Goal: Information Seeking & Learning: Learn about a topic

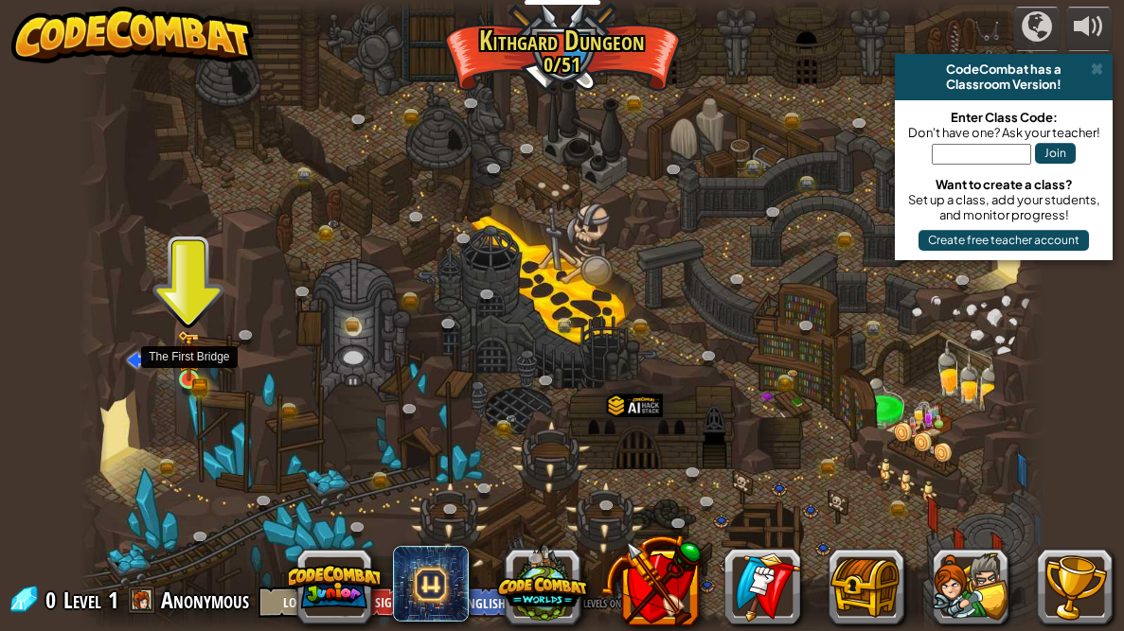
click at [185, 376] on img at bounding box center [188, 355] width 23 height 51
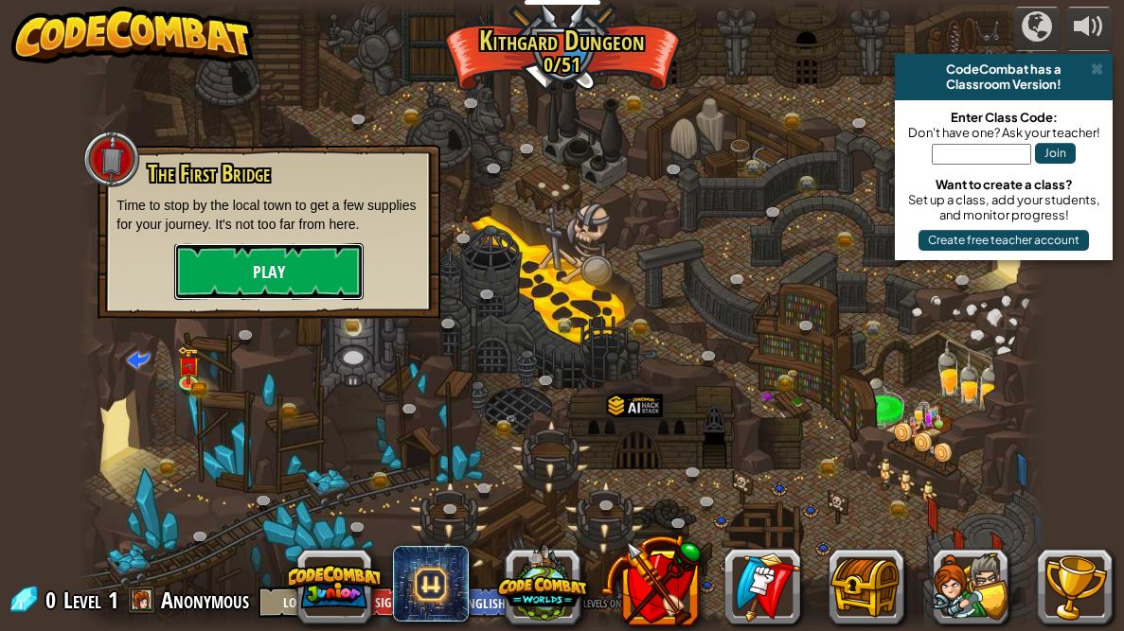
click at [223, 275] on button "Play" at bounding box center [268, 271] width 189 height 57
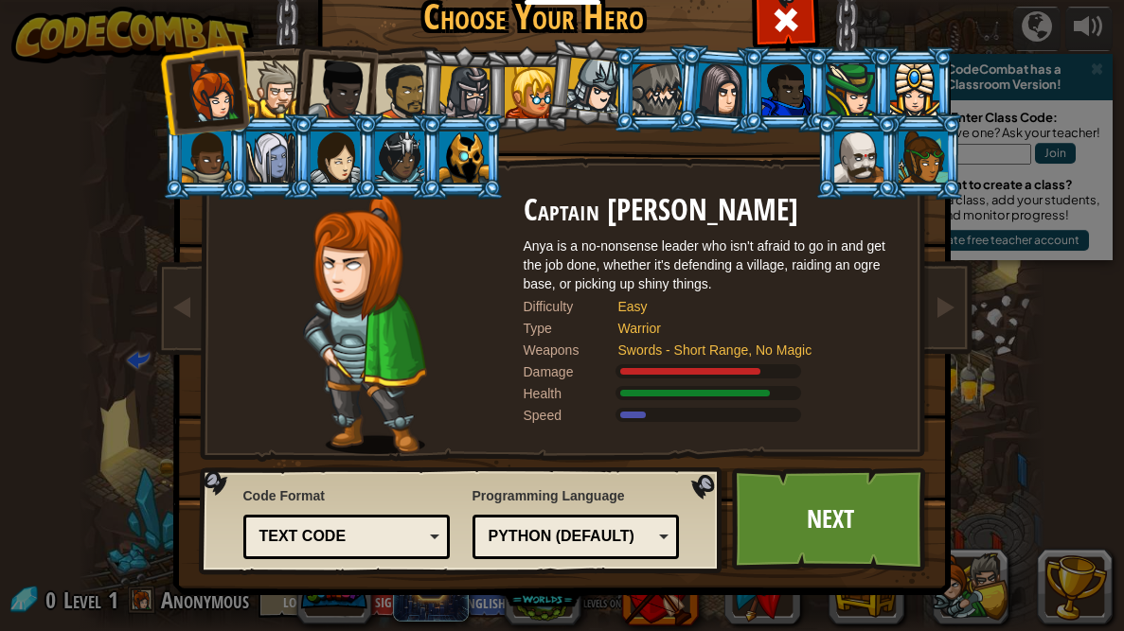
click at [339, 109] on div at bounding box center [339, 90] width 62 height 62
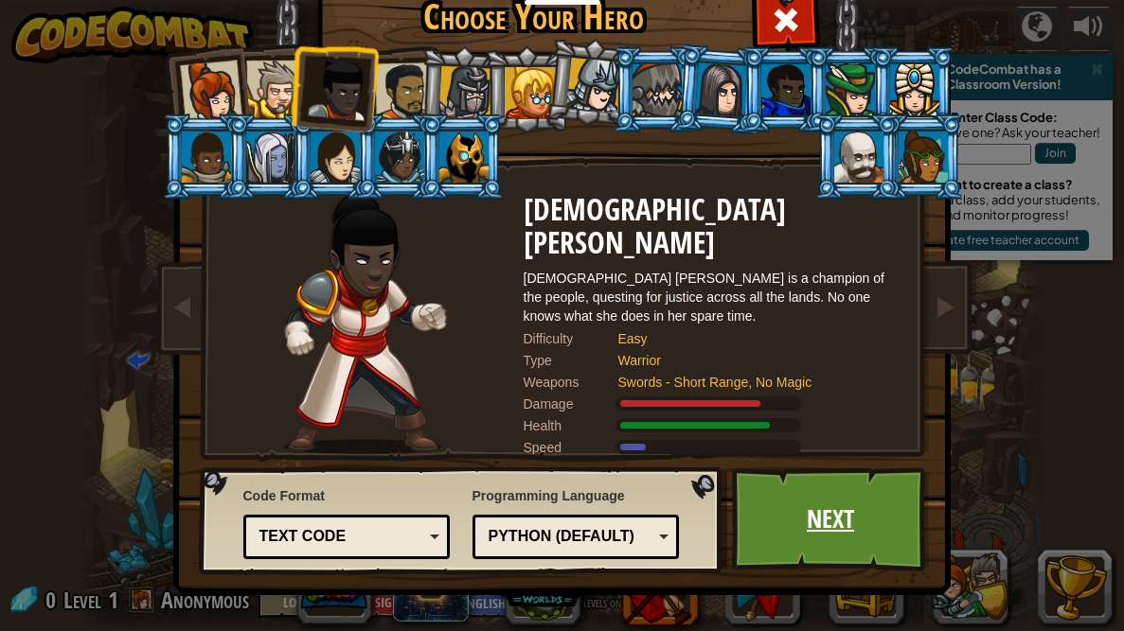
click at [827, 511] on link "Next" at bounding box center [831, 520] width 198 height 104
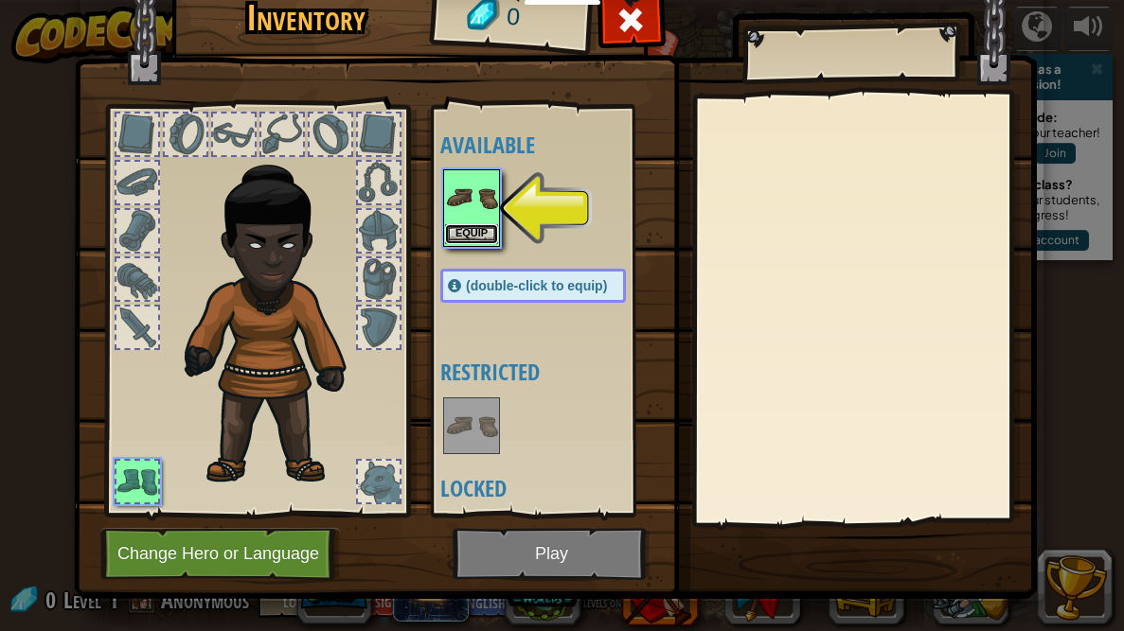
click at [483, 228] on button "Equip" at bounding box center [471, 234] width 53 height 20
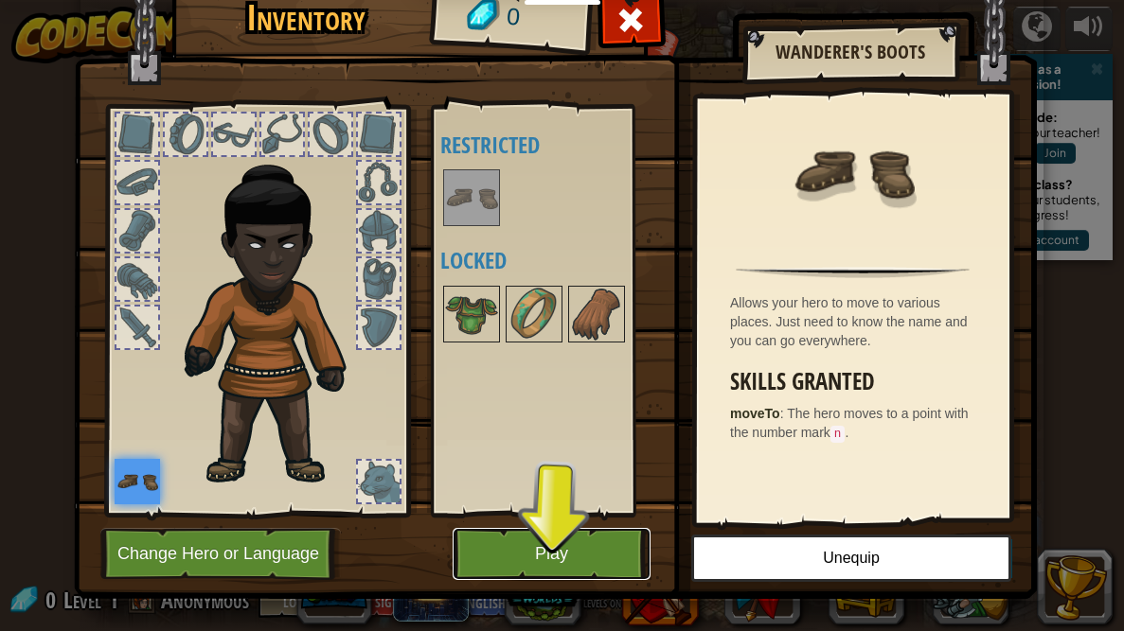
click at [553, 544] on button "Play" at bounding box center [552, 554] width 198 height 52
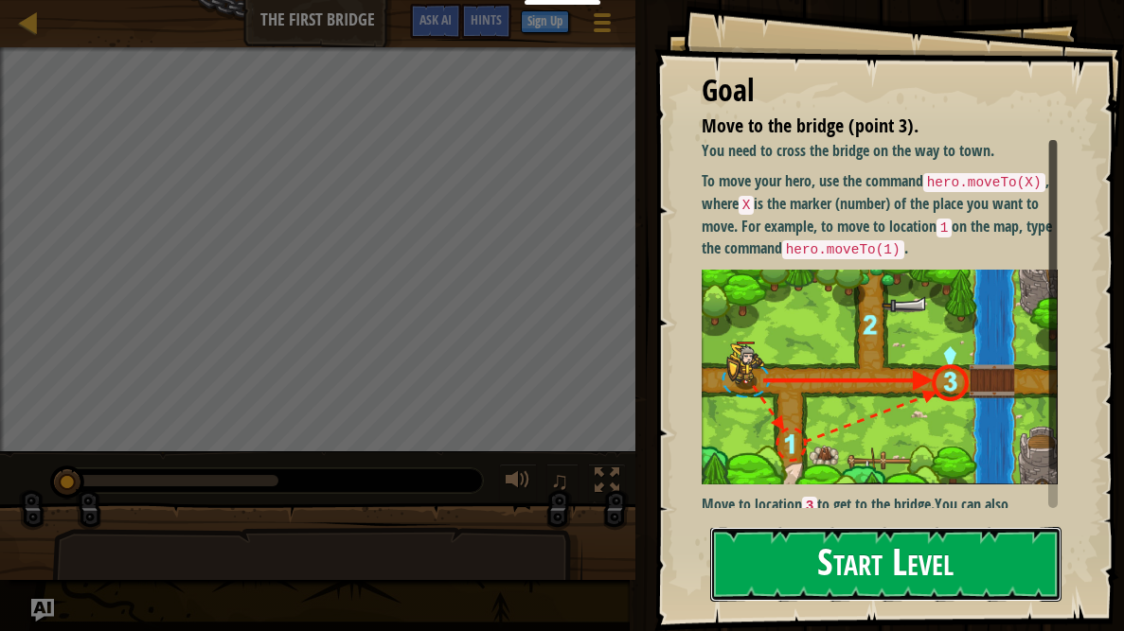
click at [850, 557] on button "Start Level" at bounding box center [885, 564] width 351 height 75
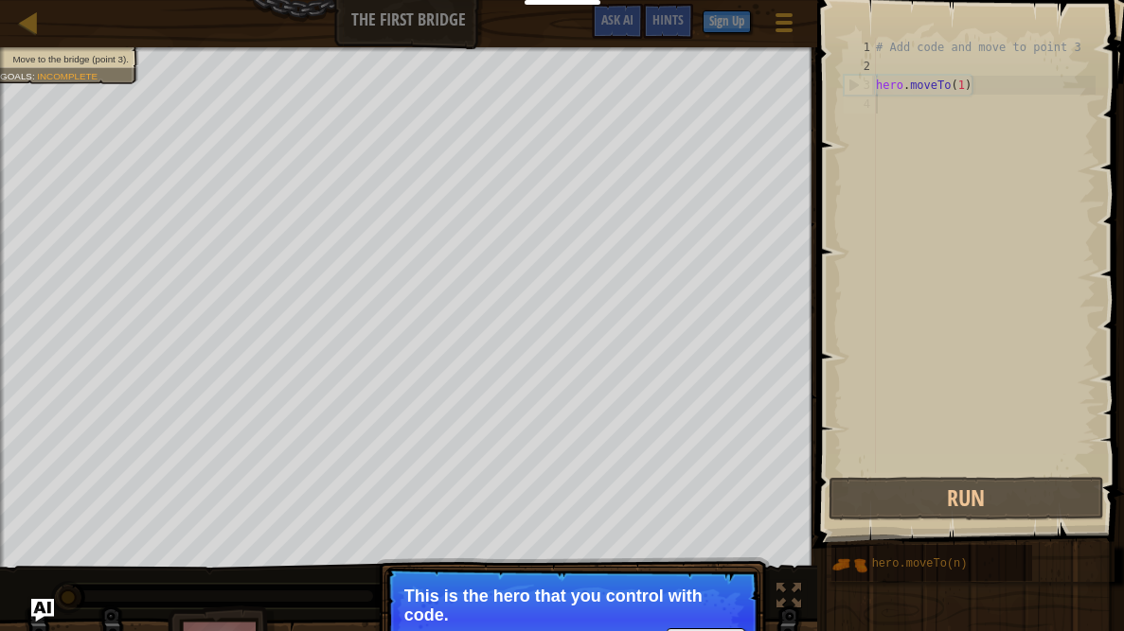
click at [951, 91] on div "# Add code and move to point 3 hero . moveTo ( 1 )" at bounding box center [983, 274] width 223 height 473
type textarea "hero.moveTo(1)"
click at [953, 113] on div "# Add code and move to point 3 hero . moveTo ( 1 )" at bounding box center [983, 274] width 223 height 473
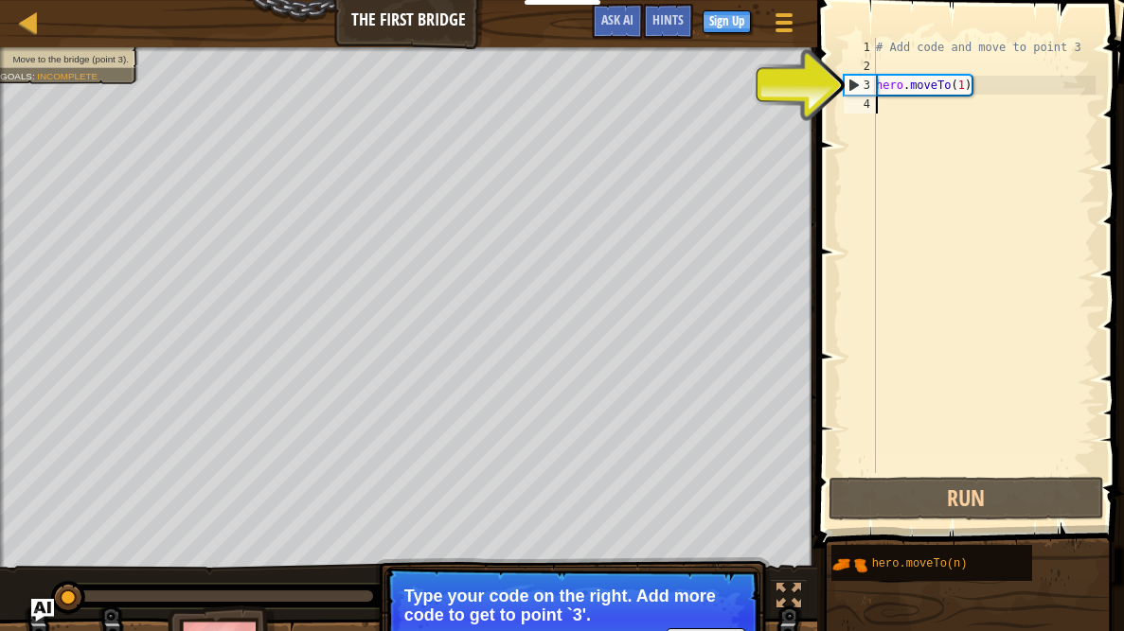
click at [896, 77] on div "# Add code and move to point 3 hero . moveTo ( 1 )" at bounding box center [983, 274] width 223 height 473
click at [898, 83] on div "# Add code and move to point 3 hero . moveTo ( 1 )" at bounding box center [983, 274] width 223 height 473
click at [845, 82] on div "3" at bounding box center [859, 85] width 31 height 19
type textarea "hero.moveTo(1)"
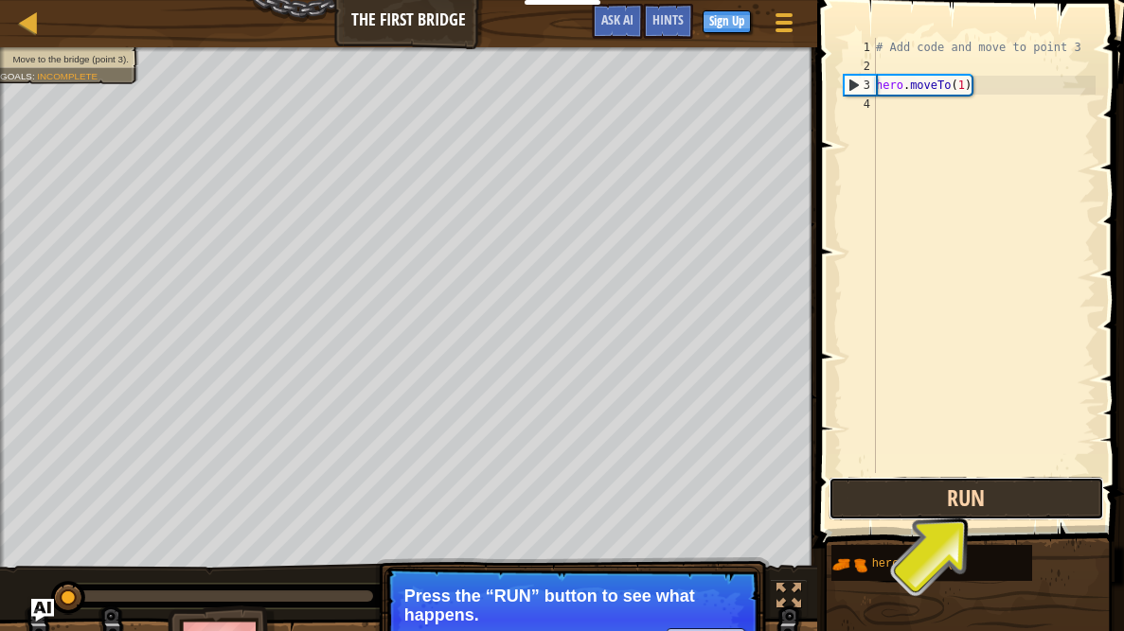
click at [919, 501] on button "Run" at bounding box center [965, 499] width 275 height 44
